Goal: Task Accomplishment & Management: Manage account settings

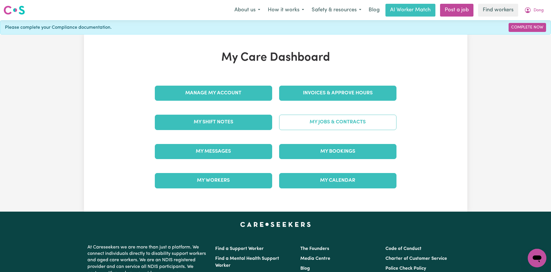
click at [318, 116] on link "My Jobs & Contracts" at bounding box center [337, 122] width 117 height 15
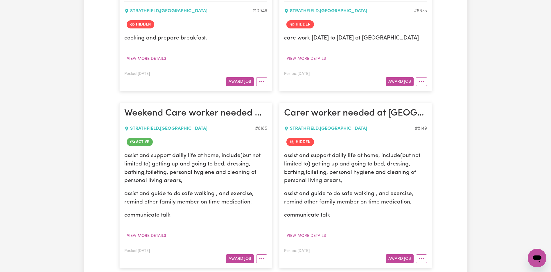
scroll to position [168, 0]
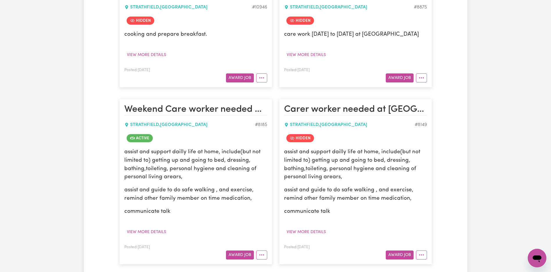
click at [267, 252] on article "Weekend Care worker needed at [GEOGRAPHIC_DATA], [GEOGRAPHIC_DATA] for Personal…" at bounding box center [195, 182] width 153 height 166
click at [266, 253] on button "More options" at bounding box center [261, 255] width 11 height 9
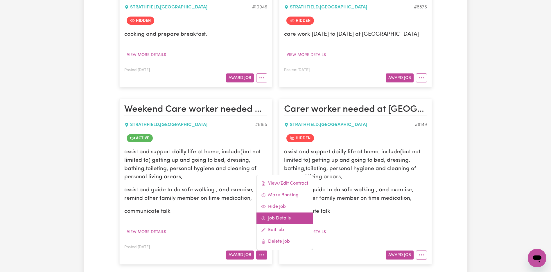
click at [281, 222] on link "Job Details" at bounding box center [285, 219] width 56 height 12
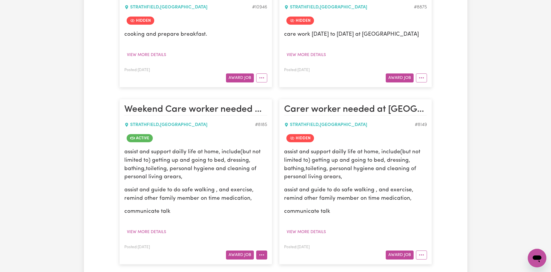
click at [262, 254] on button "More options" at bounding box center [261, 255] width 11 height 9
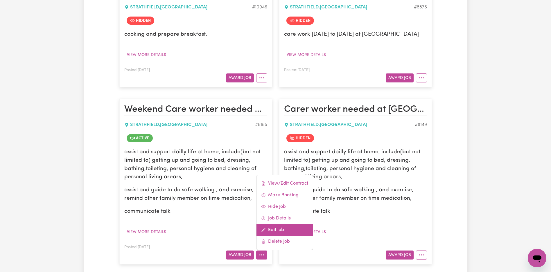
click at [277, 234] on link "Edit Job" at bounding box center [285, 230] width 56 height 12
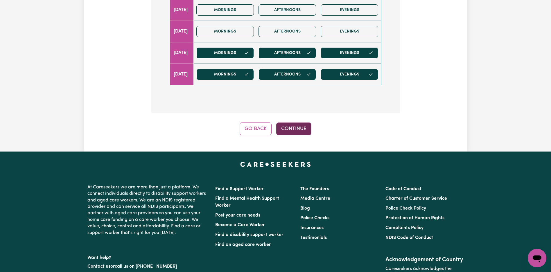
click at [297, 123] on button "Continue" at bounding box center [293, 129] width 35 height 13
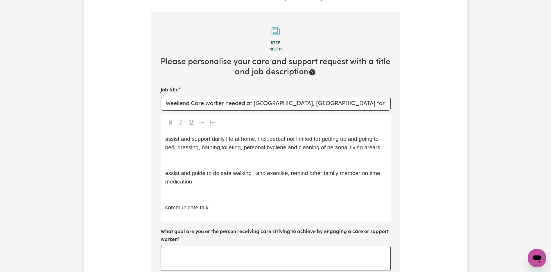
scroll to position [221, 0]
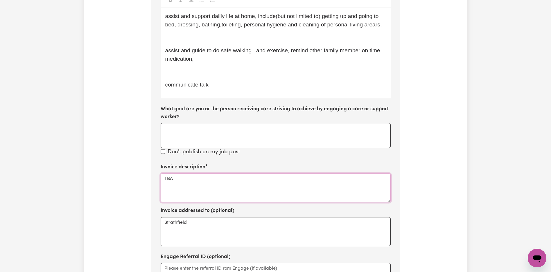
click at [230, 173] on textarea "TBA" at bounding box center [276, 187] width 230 height 29
paste textarea "Social Support"
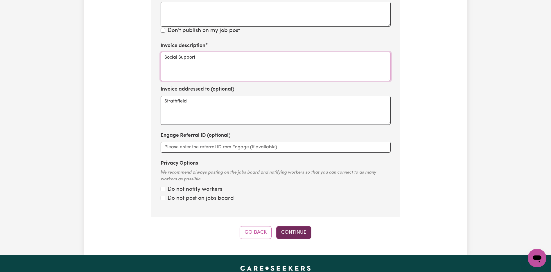
type textarea "Social Support"
click at [294, 226] on button "Continue" at bounding box center [293, 232] width 35 height 13
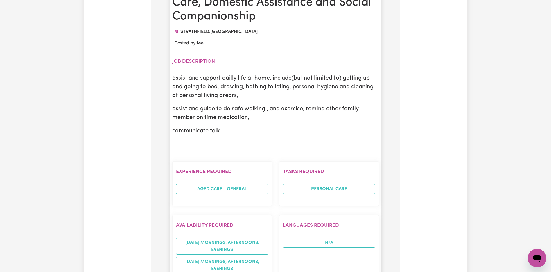
scroll to position [540, 0]
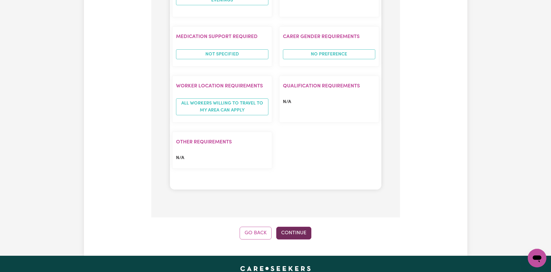
click at [295, 227] on button "Continue" at bounding box center [293, 233] width 35 height 13
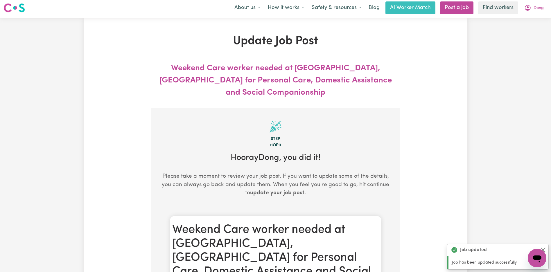
scroll to position [0, 0]
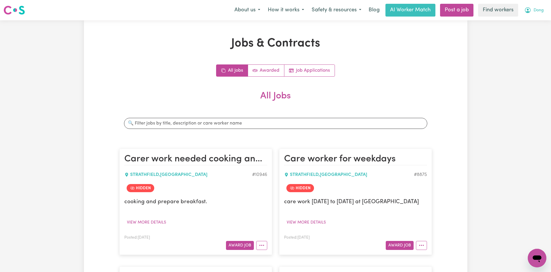
click at [543, 15] on button "Dong" at bounding box center [534, 10] width 27 height 12
click at [533, 37] on link "Logout" at bounding box center [524, 33] width 46 height 11
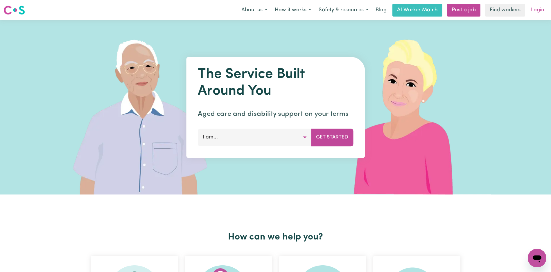
click at [538, 10] on link "Login" at bounding box center [538, 10] width 20 height 13
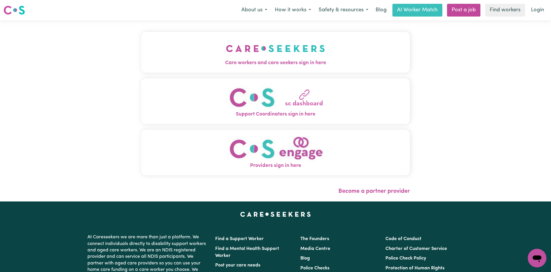
click at [226, 42] on img "Care workers and care seekers sign in here" at bounding box center [275, 48] width 99 height 21
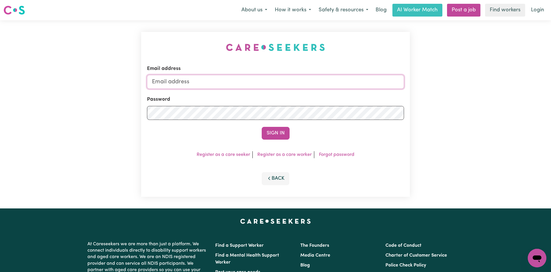
click at [291, 81] on input "Email address" at bounding box center [275, 82] width 257 height 14
type input "[EMAIL_ADDRESS][DOMAIN_NAME]"
click at [276, 140] on div "Email address [EMAIL_ADDRESS][DOMAIN_NAME] Password Sign In Register as a care …" at bounding box center [275, 114] width 269 height 165
click at [277, 139] on button "Sign In" at bounding box center [276, 133] width 28 height 13
